Goal: Check status: Check status

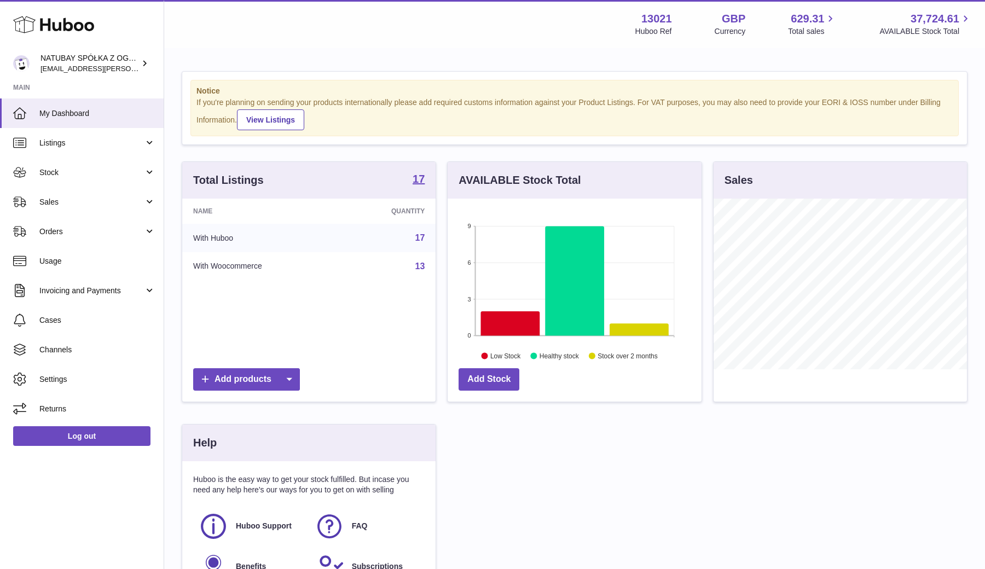
scroll to position [171, 254]
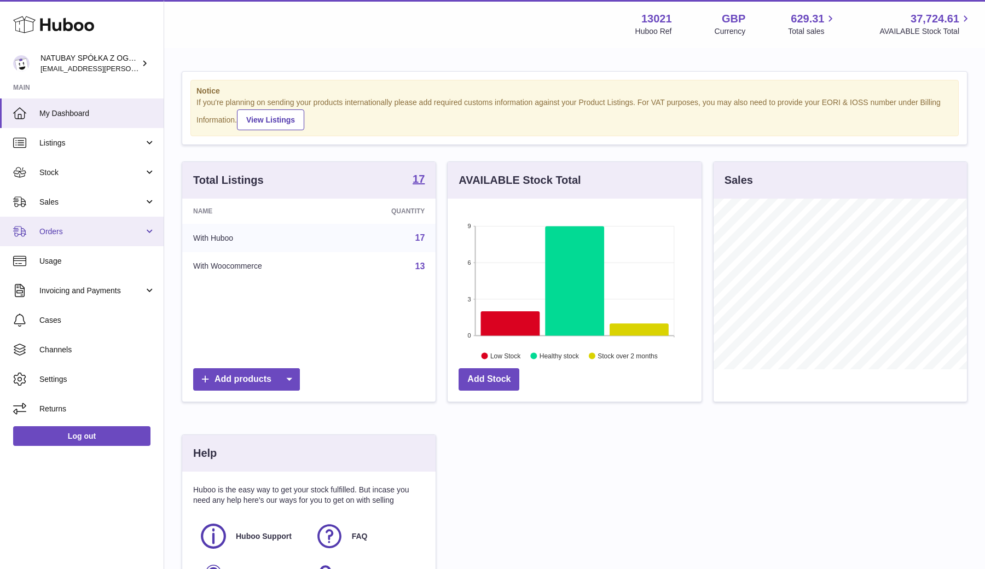
click at [87, 227] on span "Orders" at bounding box center [91, 232] width 105 height 10
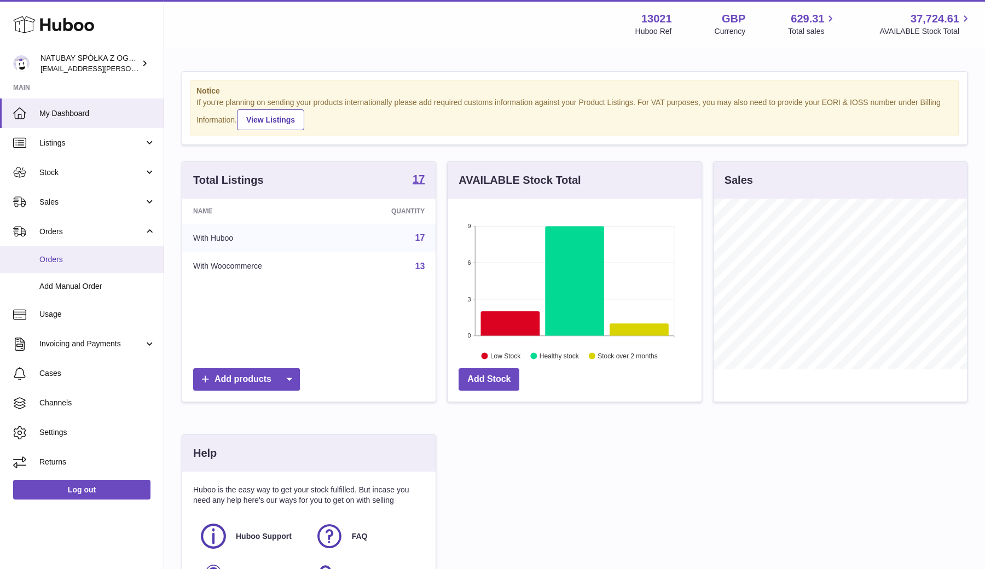
click at [79, 250] on link "Orders" at bounding box center [82, 259] width 164 height 27
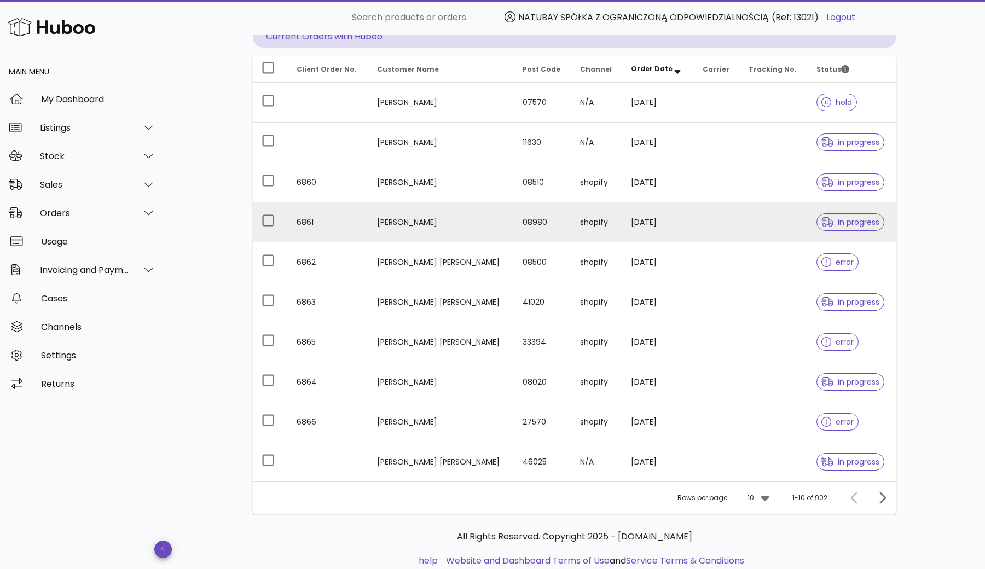
scroll to position [114, 0]
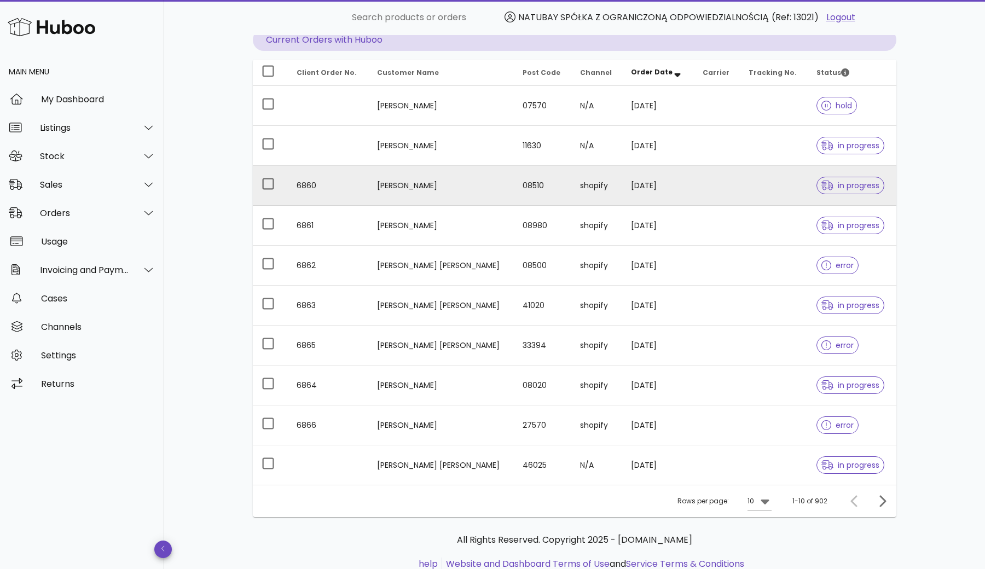
click at [427, 199] on td "[PERSON_NAME]" at bounding box center [441, 186] width 146 height 40
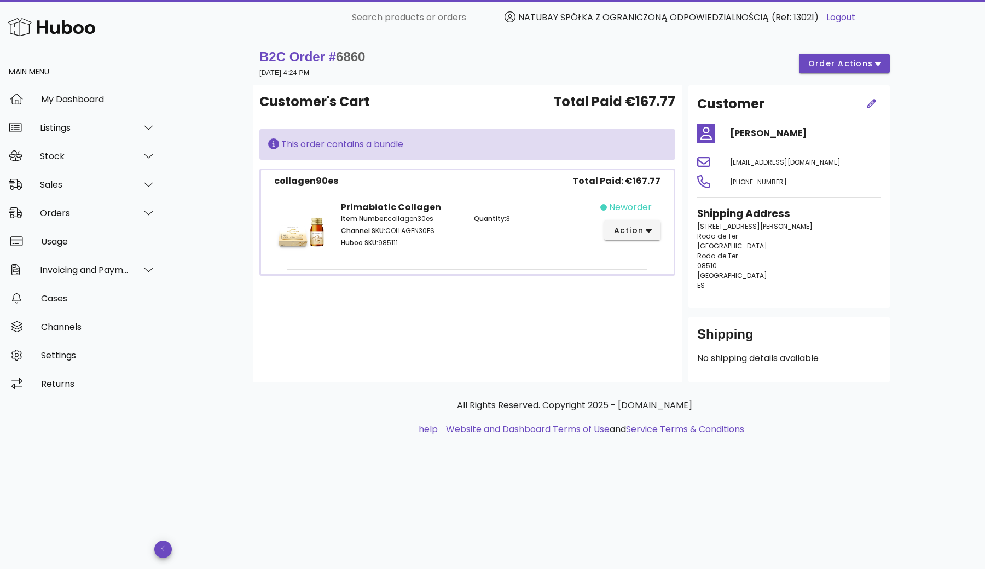
scroll to position [114, 0]
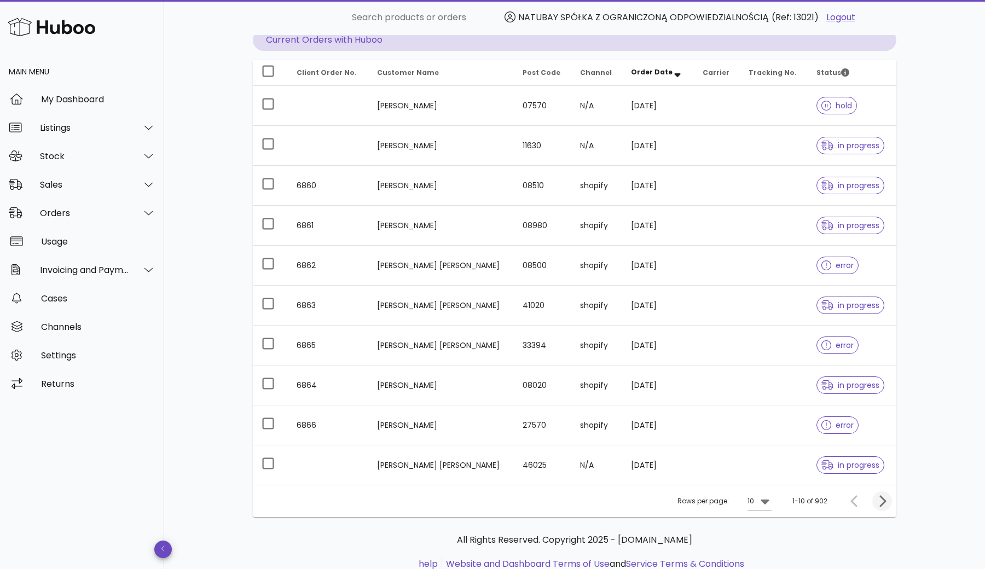
click at [875, 506] on span "Next page" at bounding box center [882, 501] width 20 height 13
click at [849, 506] on icon "Previous page" at bounding box center [854, 501] width 13 height 13
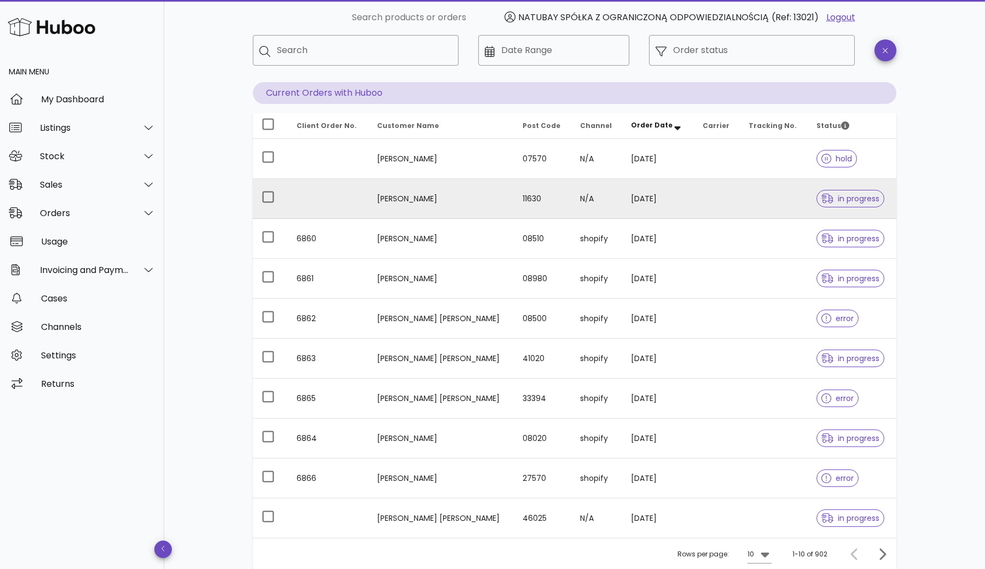
scroll to position [116, 0]
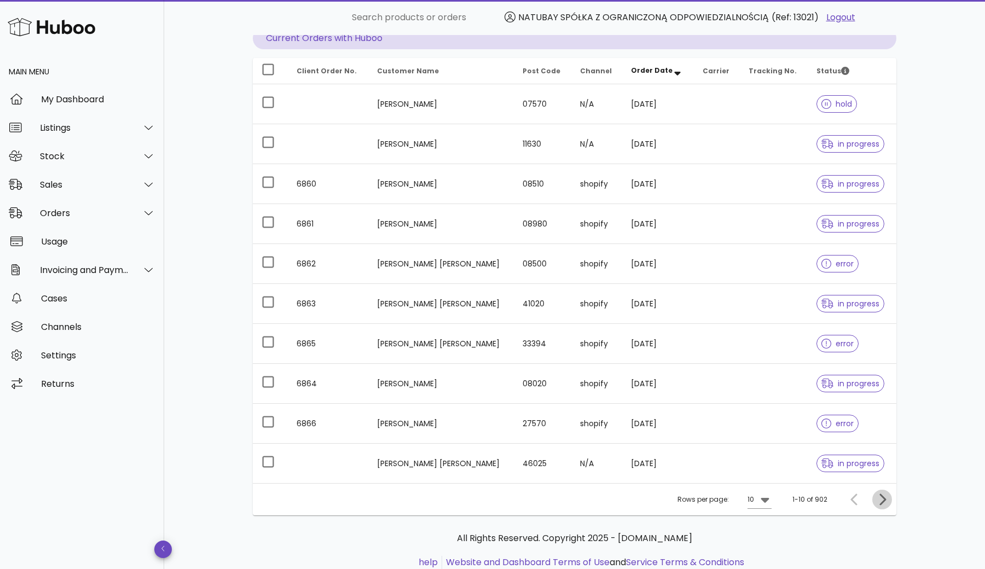
click at [890, 499] on span "Next page" at bounding box center [882, 499] width 20 height 13
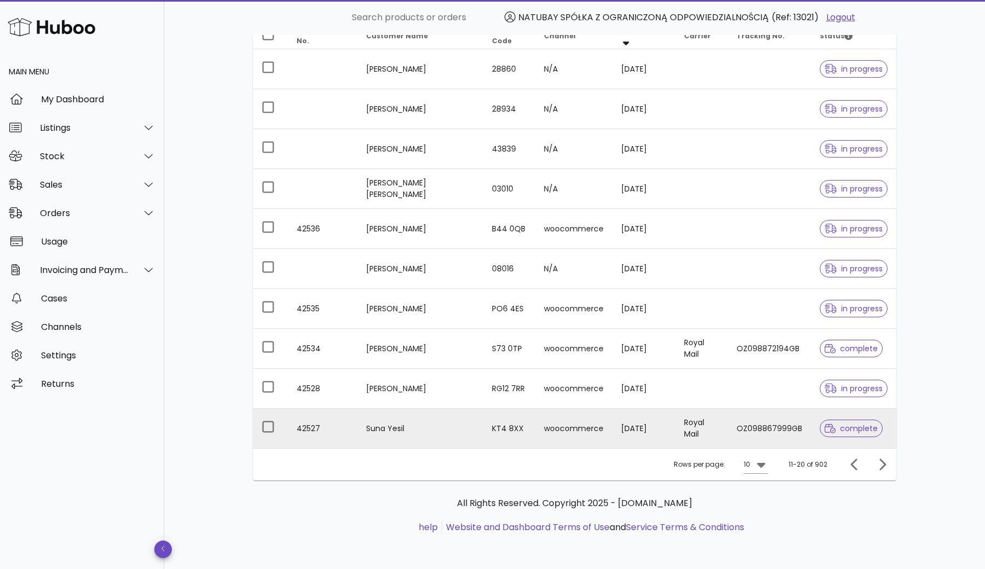
scroll to position [151, 0]
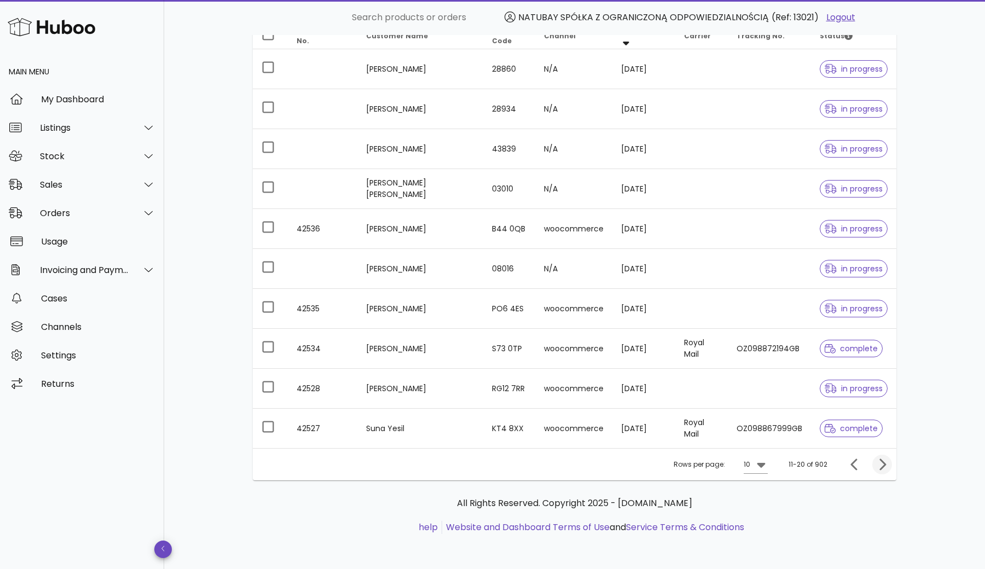
click at [882, 462] on icon "Next page" at bounding box center [883, 464] width 7 height 11
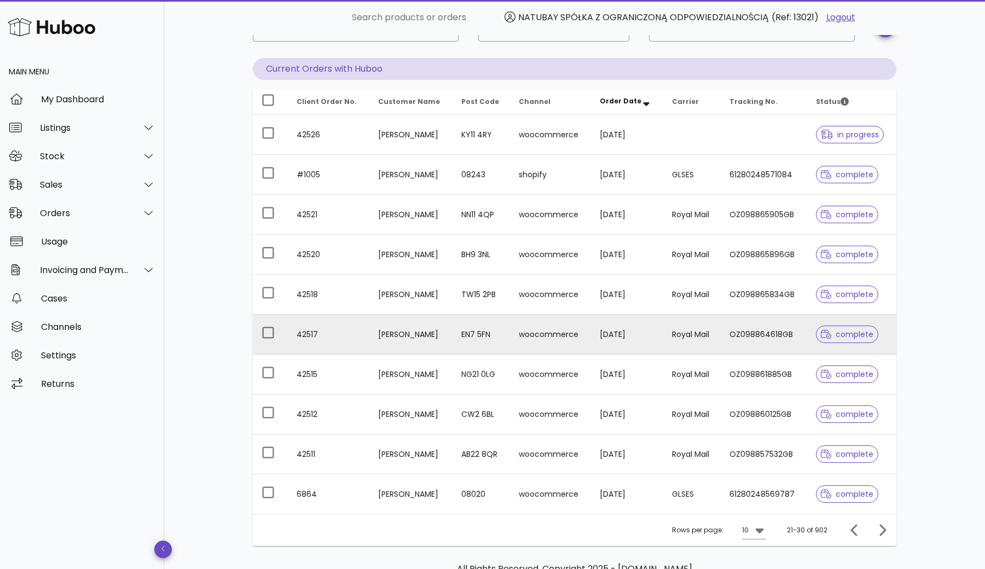
scroll to position [67, 0]
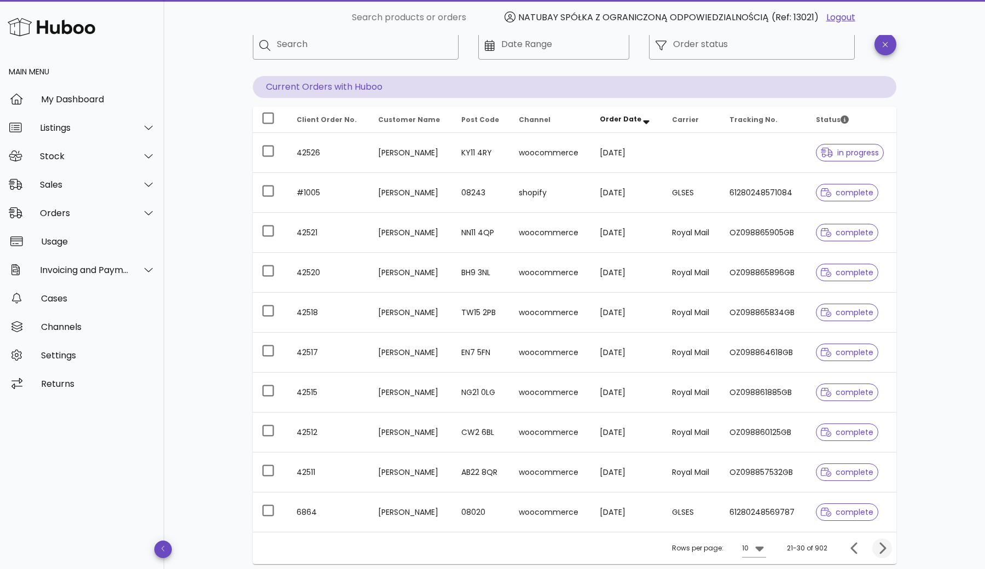
click at [884, 546] on icon "Next page" at bounding box center [883, 547] width 7 height 11
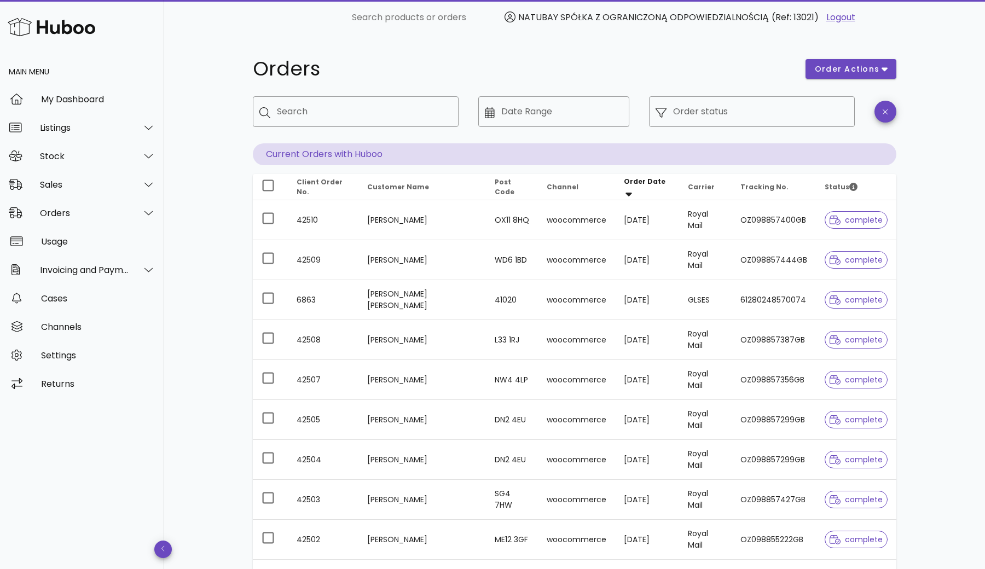
click at [565, 186] on span "Channel" at bounding box center [563, 186] width 32 height 9
click at [564, 187] on span "Channel" at bounding box center [563, 186] width 32 height 9
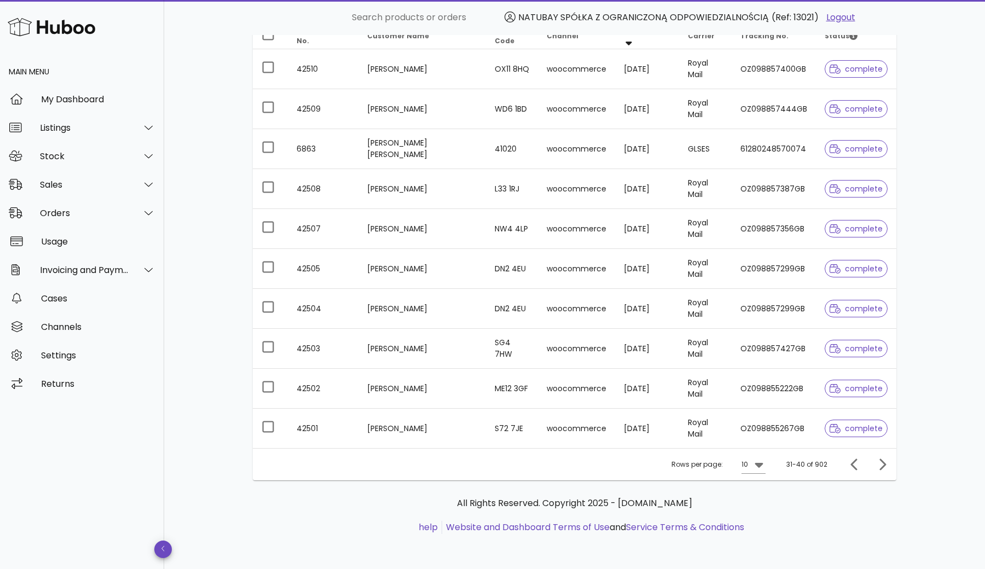
scroll to position [151, 0]
click at [857, 470] on icon "Previous page" at bounding box center [854, 464] width 7 height 11
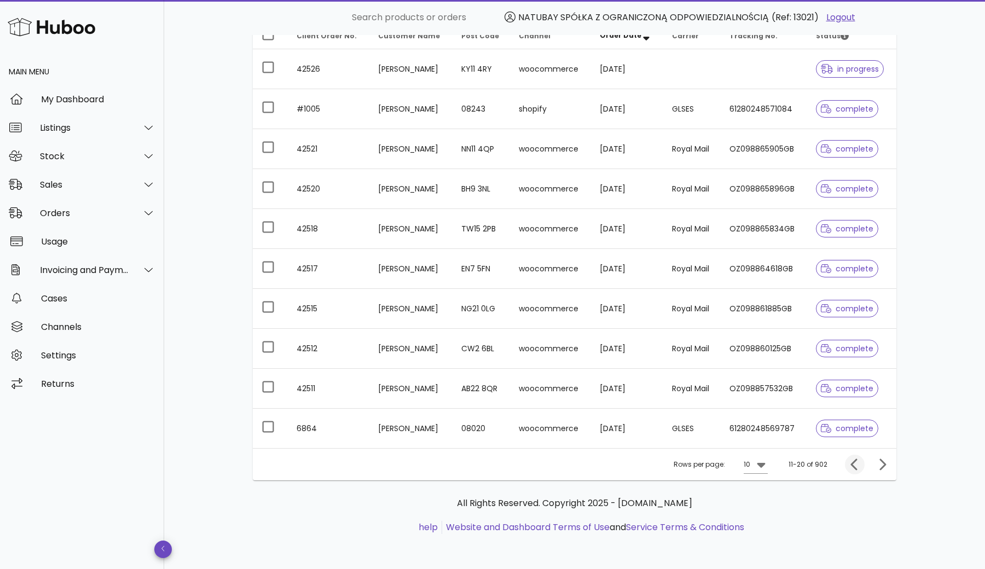
click at [857, 470] on icon "Previous page" at bounding box center [854, 464] width 7 height 11
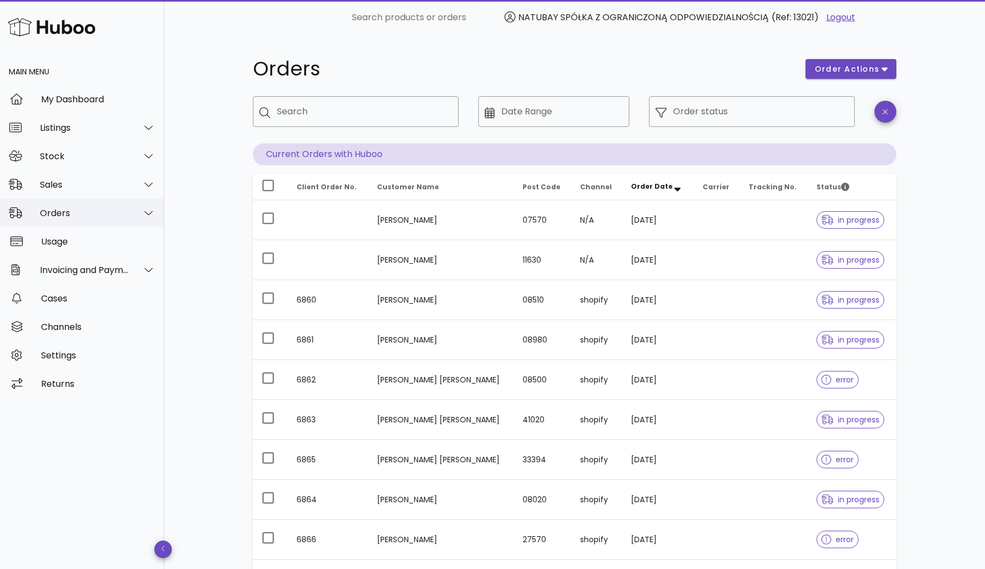
click at [78, 213] on div "Orders" at bounding box center [84, 213] width 89 height 10
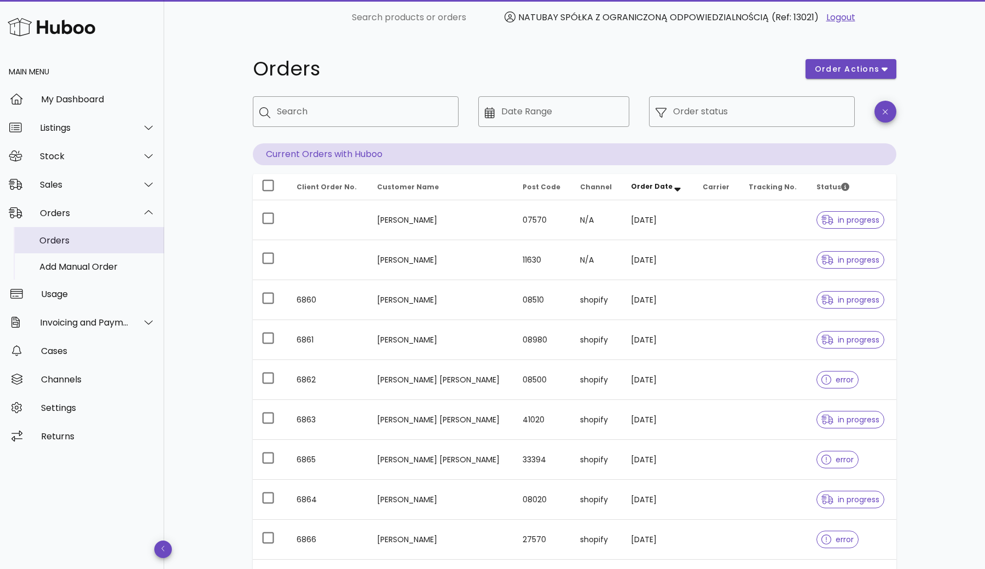
click at [76, 239] on div "Orders" at bounding box center [97, 240] width 116 height 10
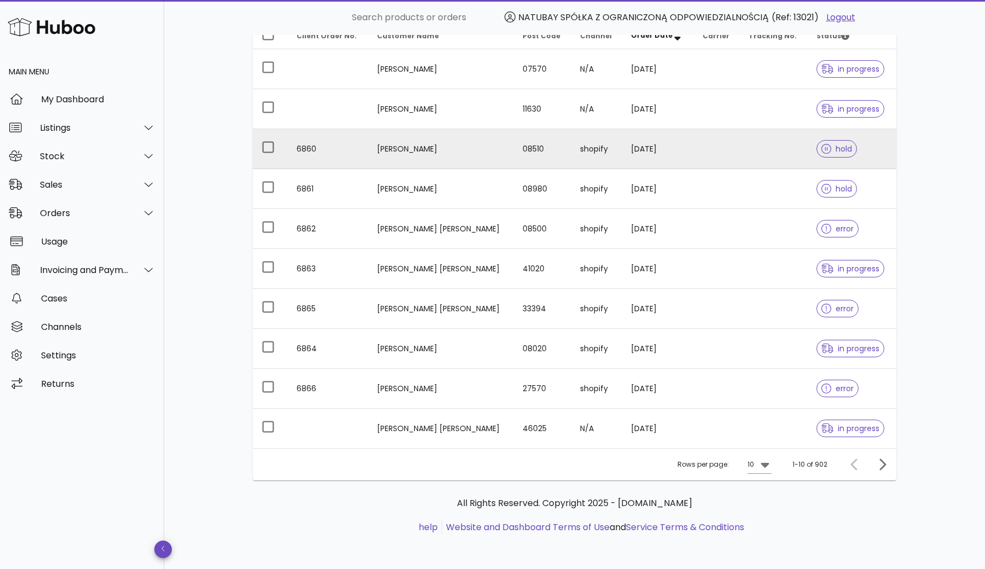
scroll to position [151, 0]
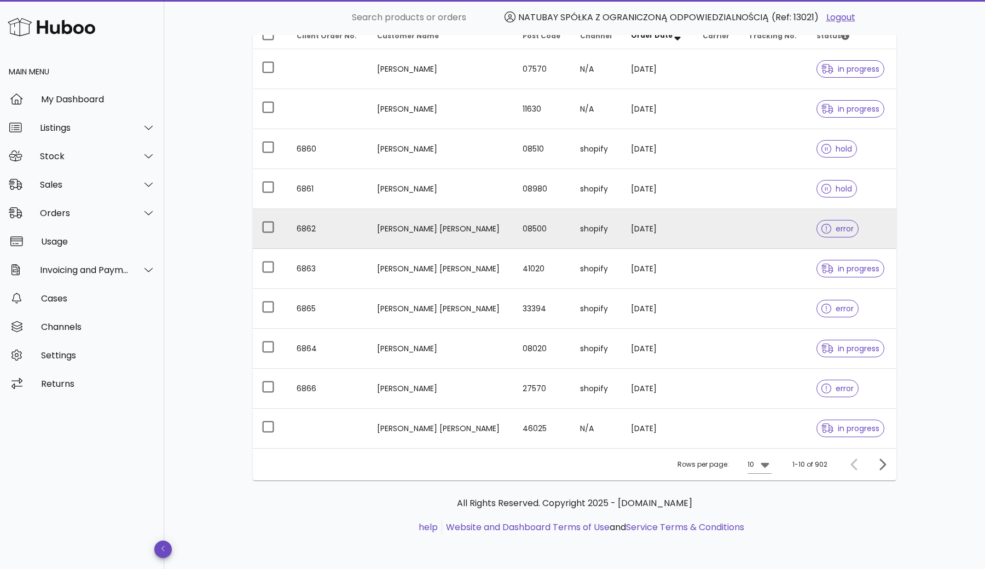
click at [831, 227] on span "error" at bounding box center [838, 229] width 32 height 8
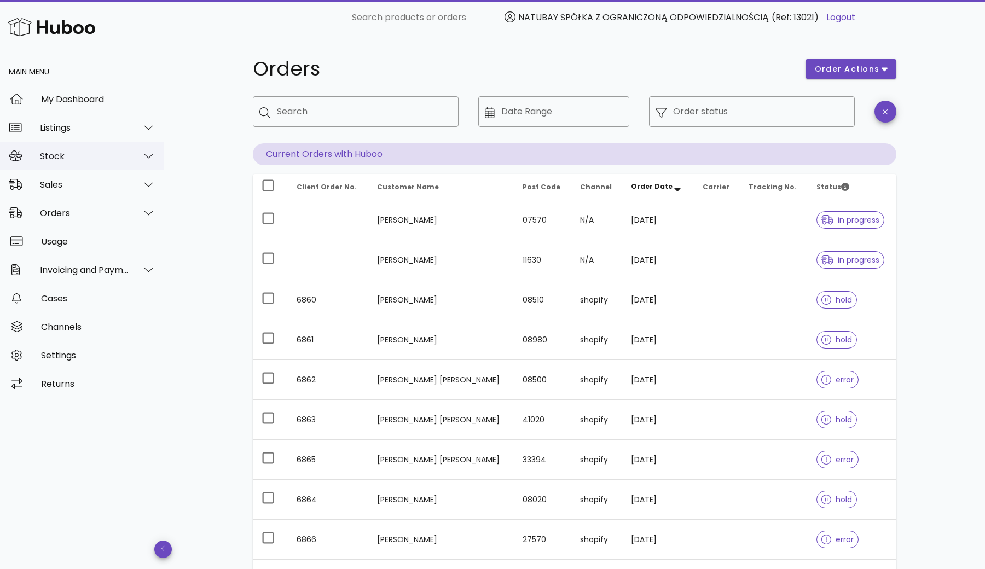
click at [96, 157] on div "Stock" at bounding box center [84, 156] width 89 height 10
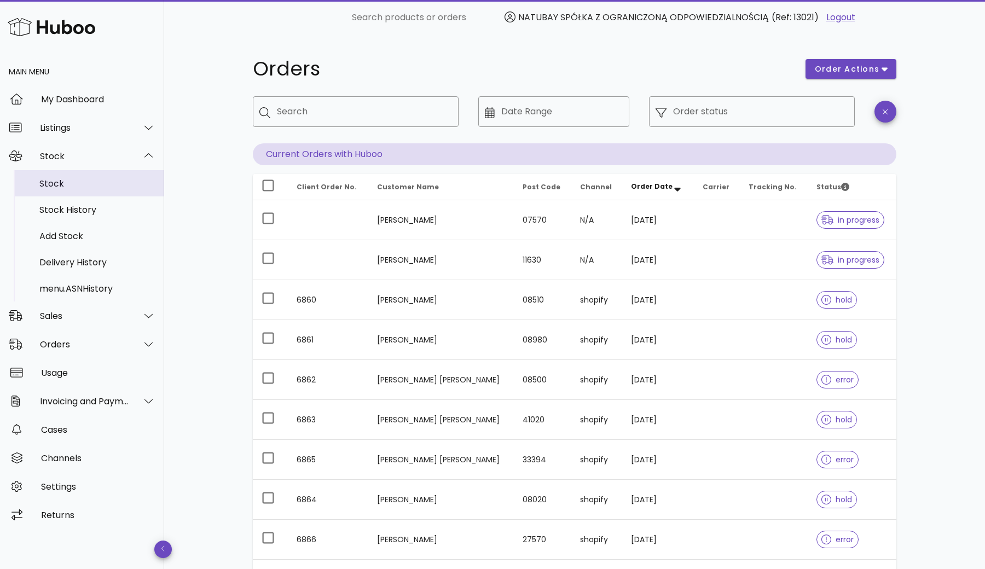
click at [97, 189] on div "Stock" at bounding box center [97, 184] width 116 height 24
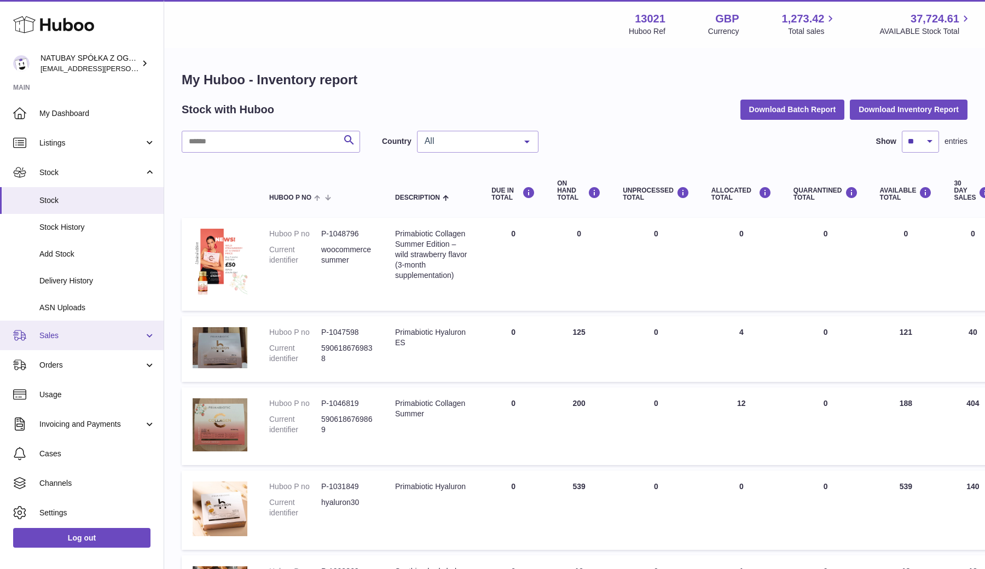
click at [81, 331] on span "Sales" at bounding box center [91, 336] width 105 height 10
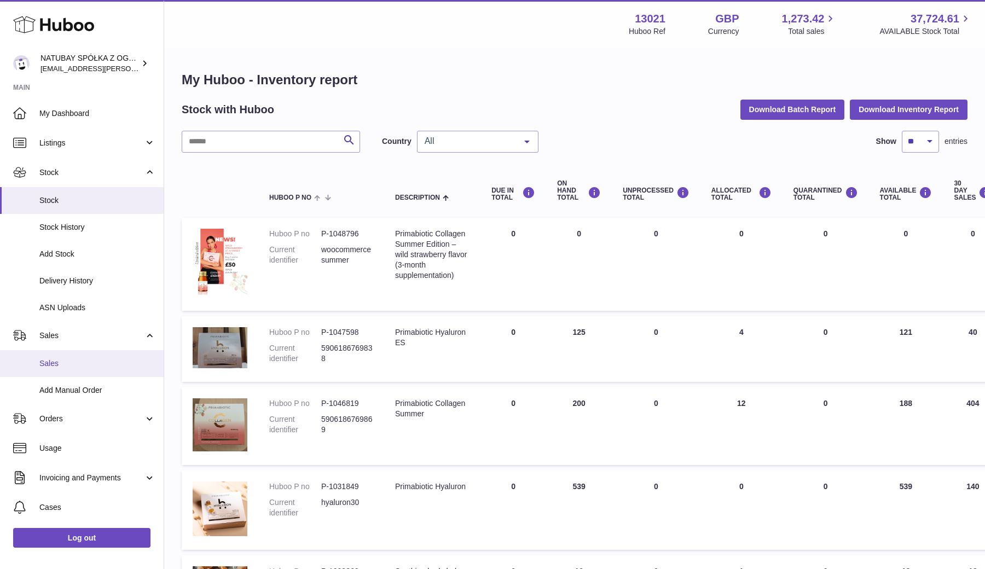
click at [71, 358] on span "Sales" at bounding box center [97, 363] width 116 height 10
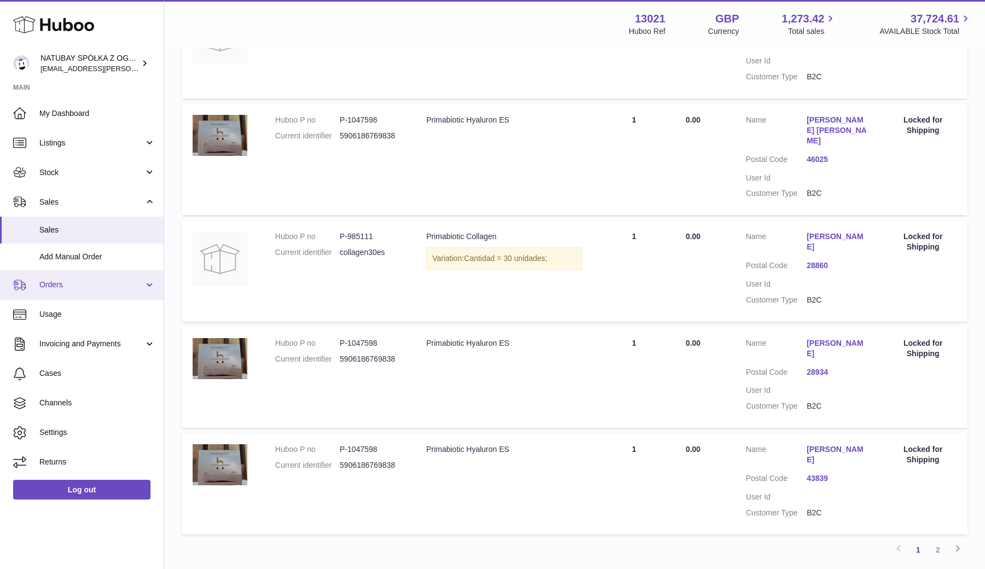
scroll to position [818, 0]
click at [53, 287] on span "Orders" at bounding box center [91, 285] width 105 height 10
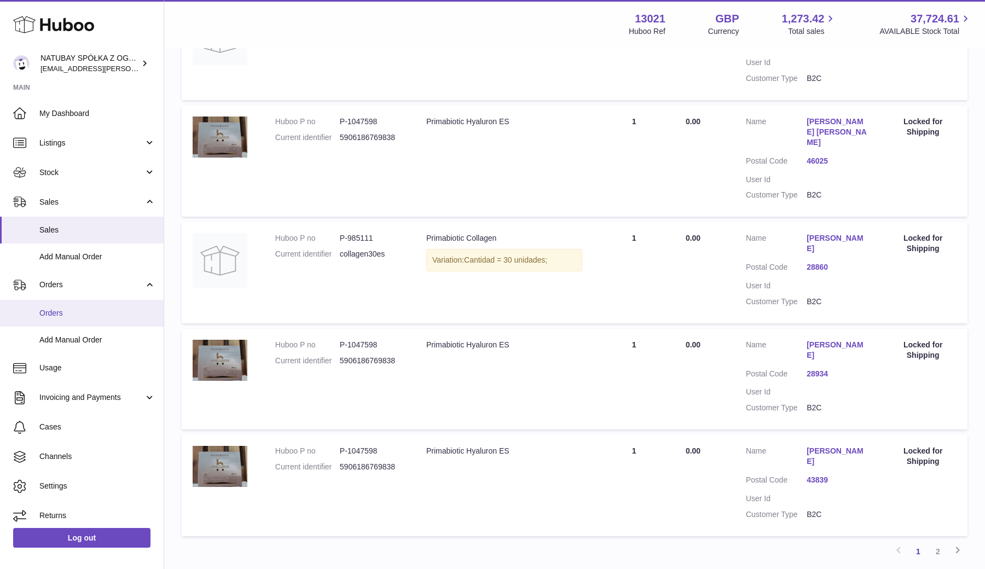
click at [53, 302] on link "Orders" at bounding box center [82, 313] width 164 height 27
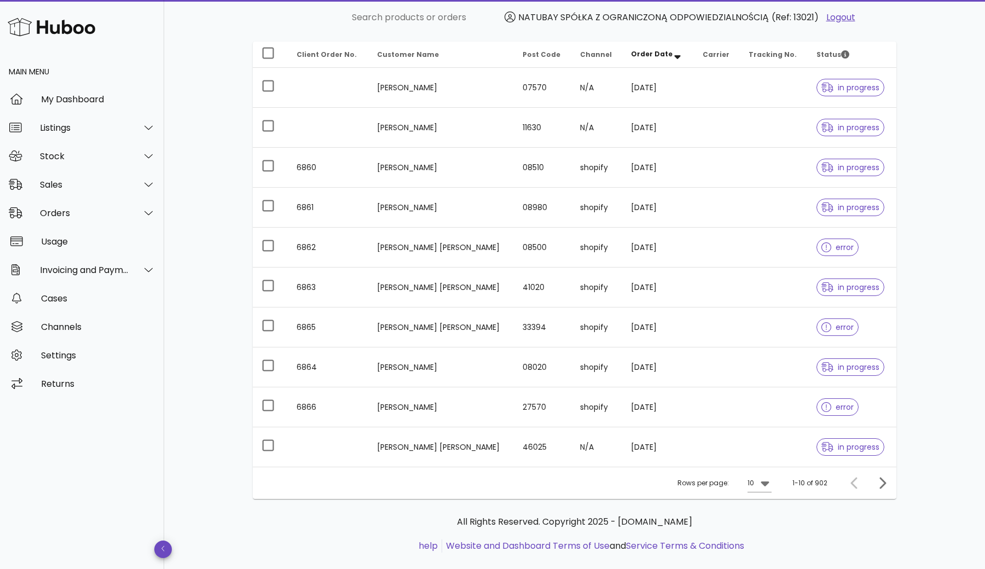
scroll to position [149, 0]
